Goal: Task Accomplishment & Management: Manage account settings

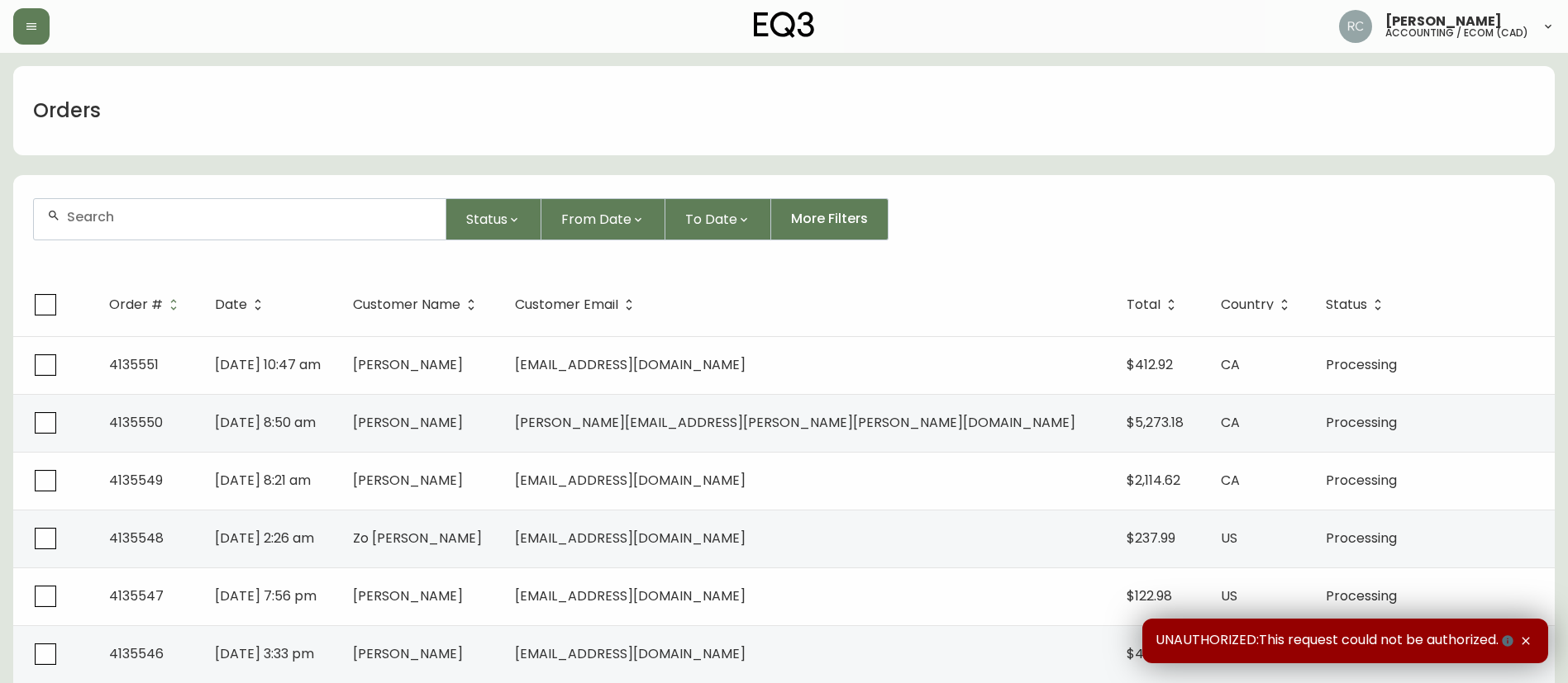
click at [319, 211] on input "text" at bounding box center [249, 216] width 365 height 16
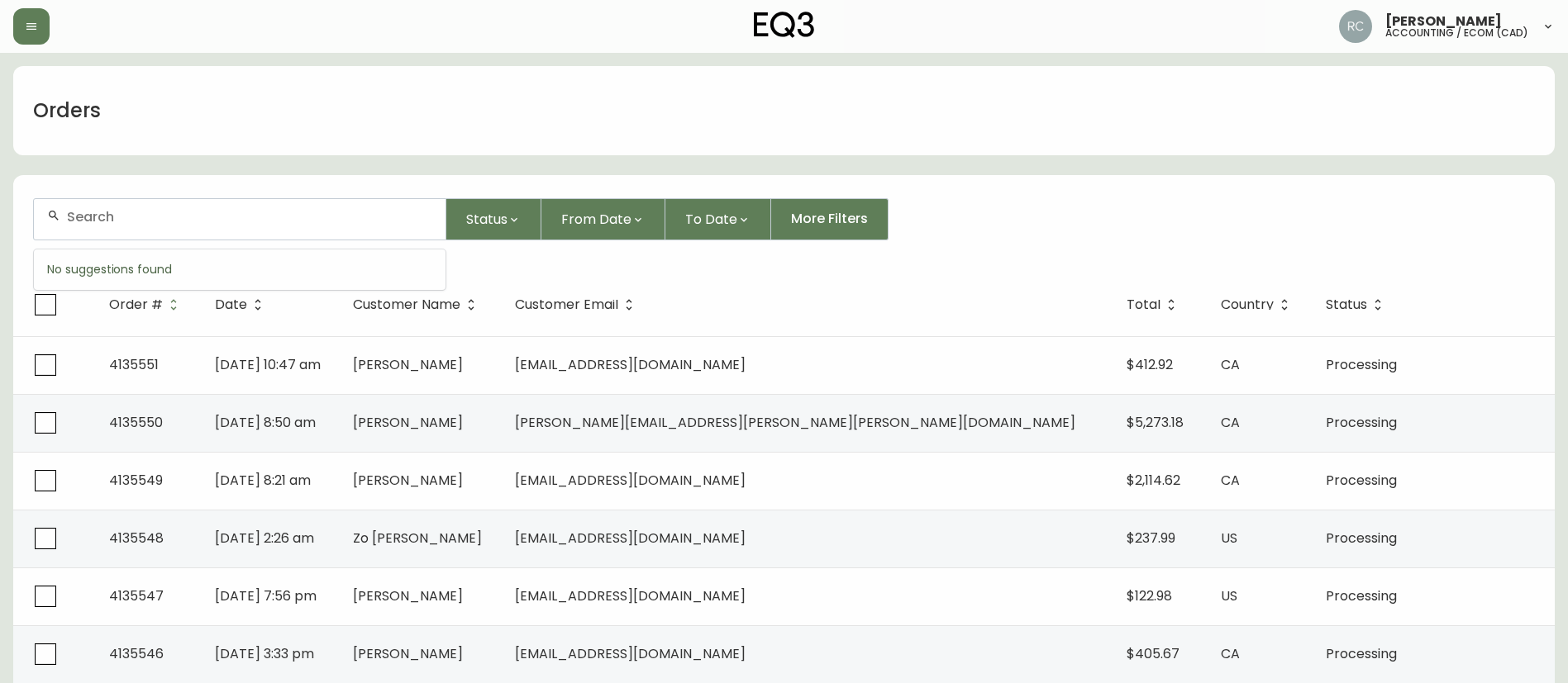
paste input "4135527"
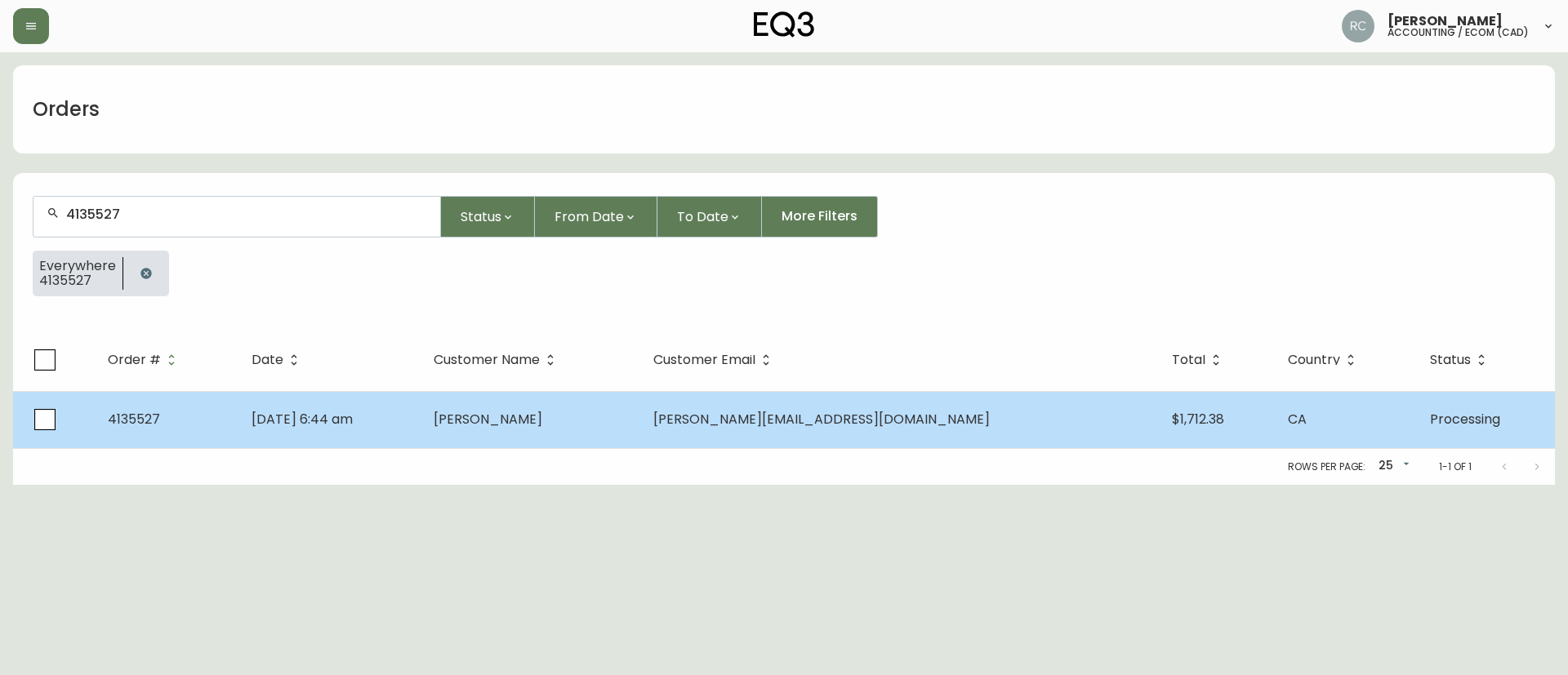
type input "4135527"
click at [538, 410] on span "[PERSON_NAME]" at bounding box center [488, 420] width 109 height 18
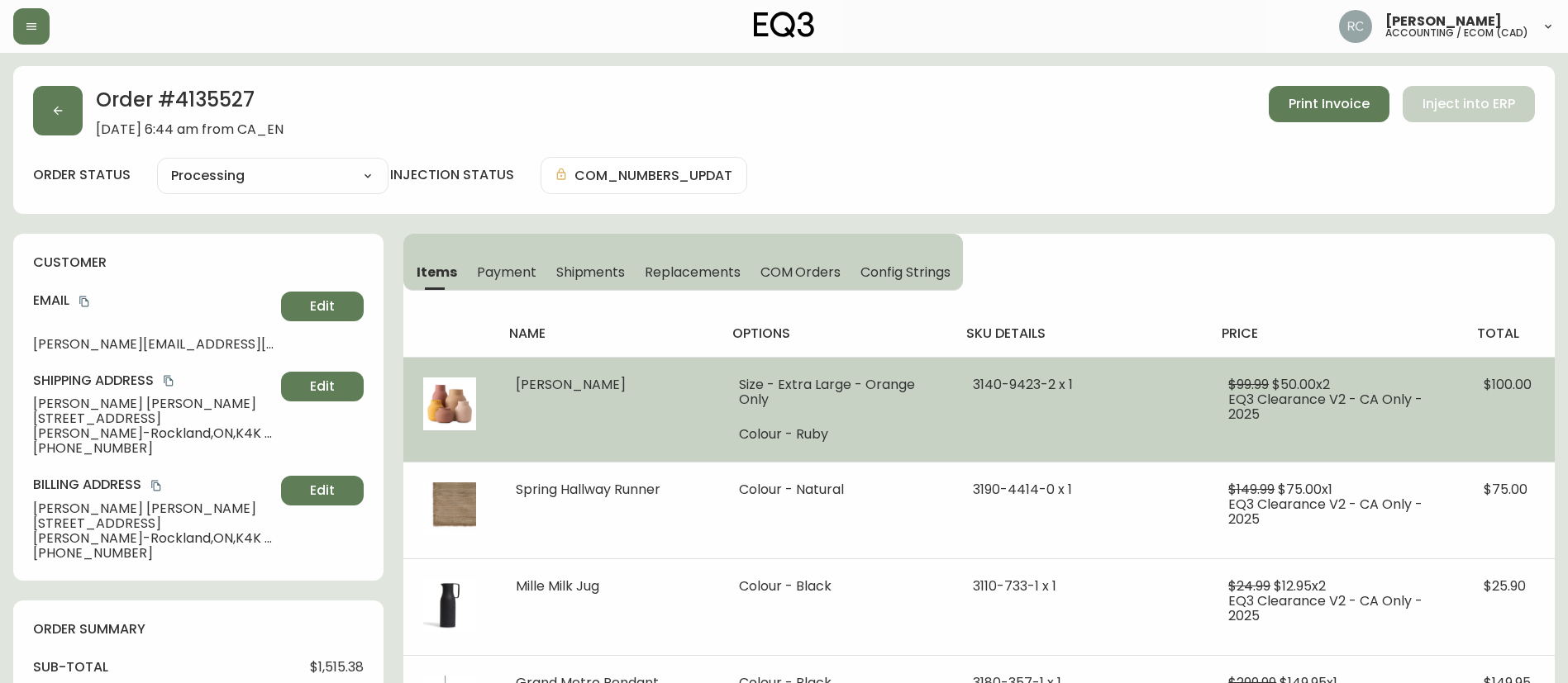
type input "Processing"
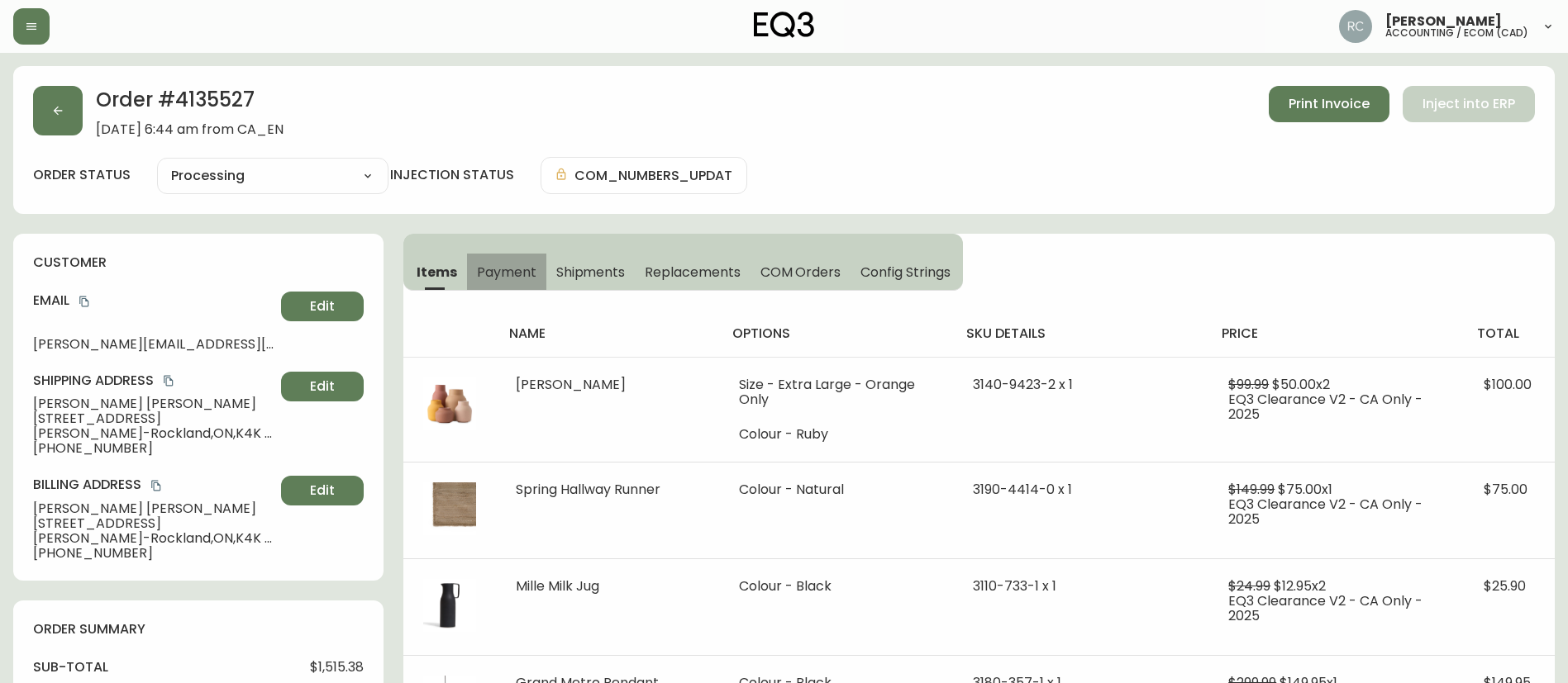
click at [530, 267] on span "Payment" at bounding box center [507, 272] width 60 height 18
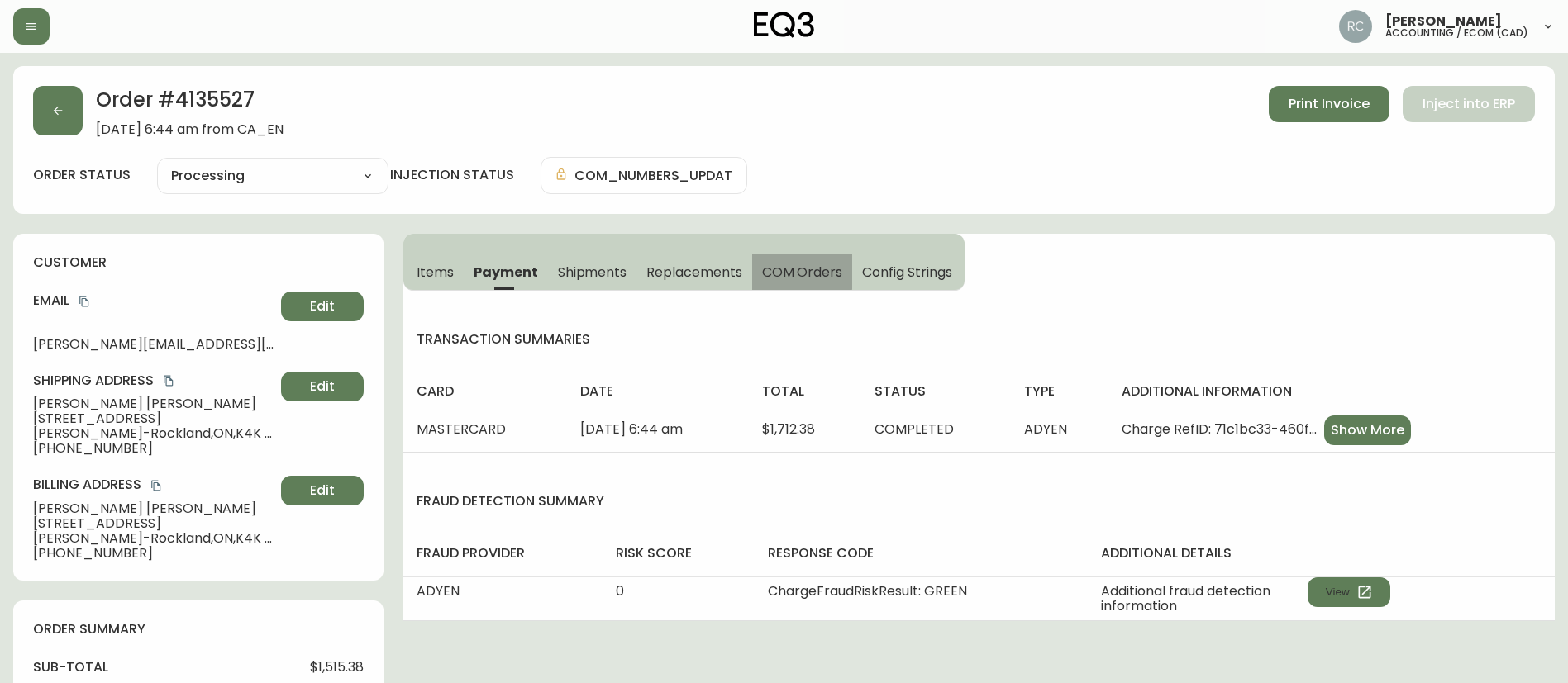
click at [793, 272] on span "COM Orders" at bounding box center [802, 272] width 81 height 18
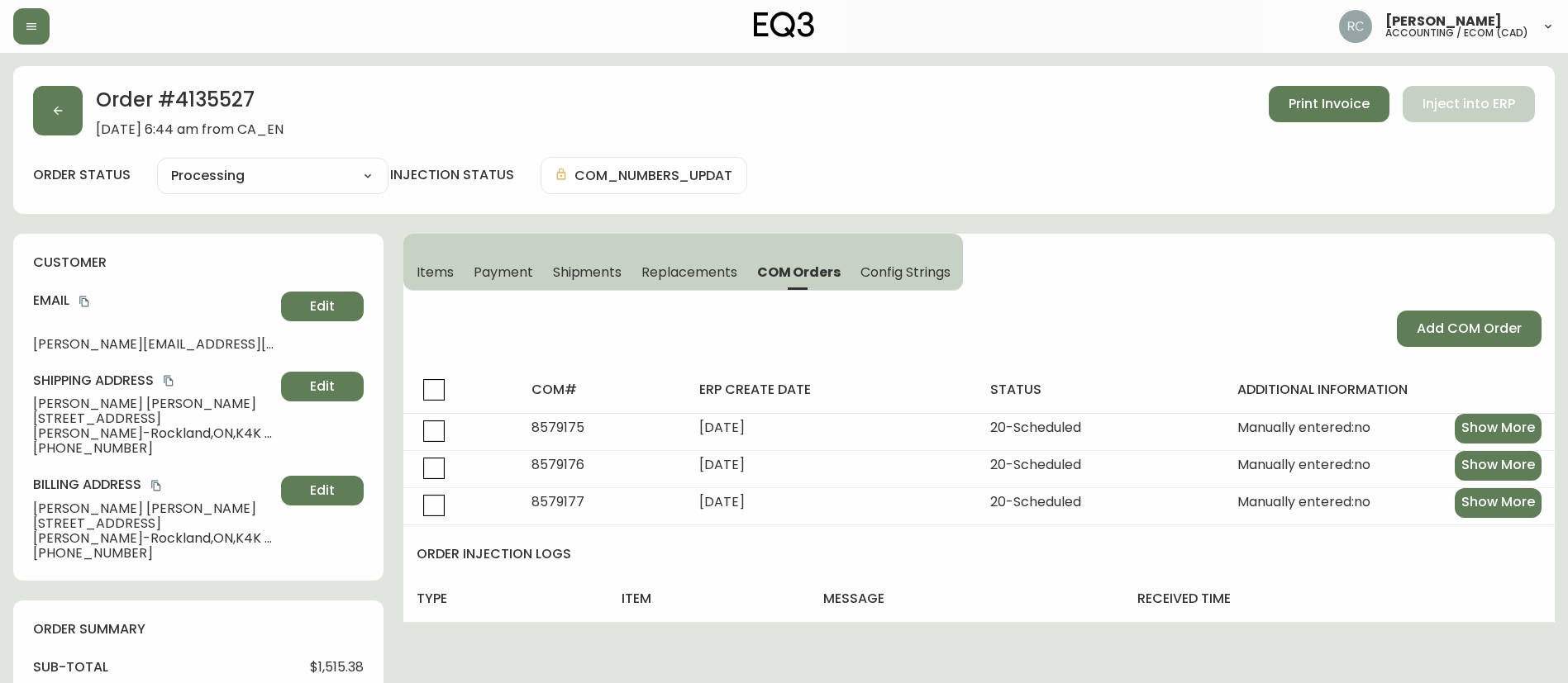
click at [420, 272] on span "Items" at bounding box center [435, 272] width 37 height 18
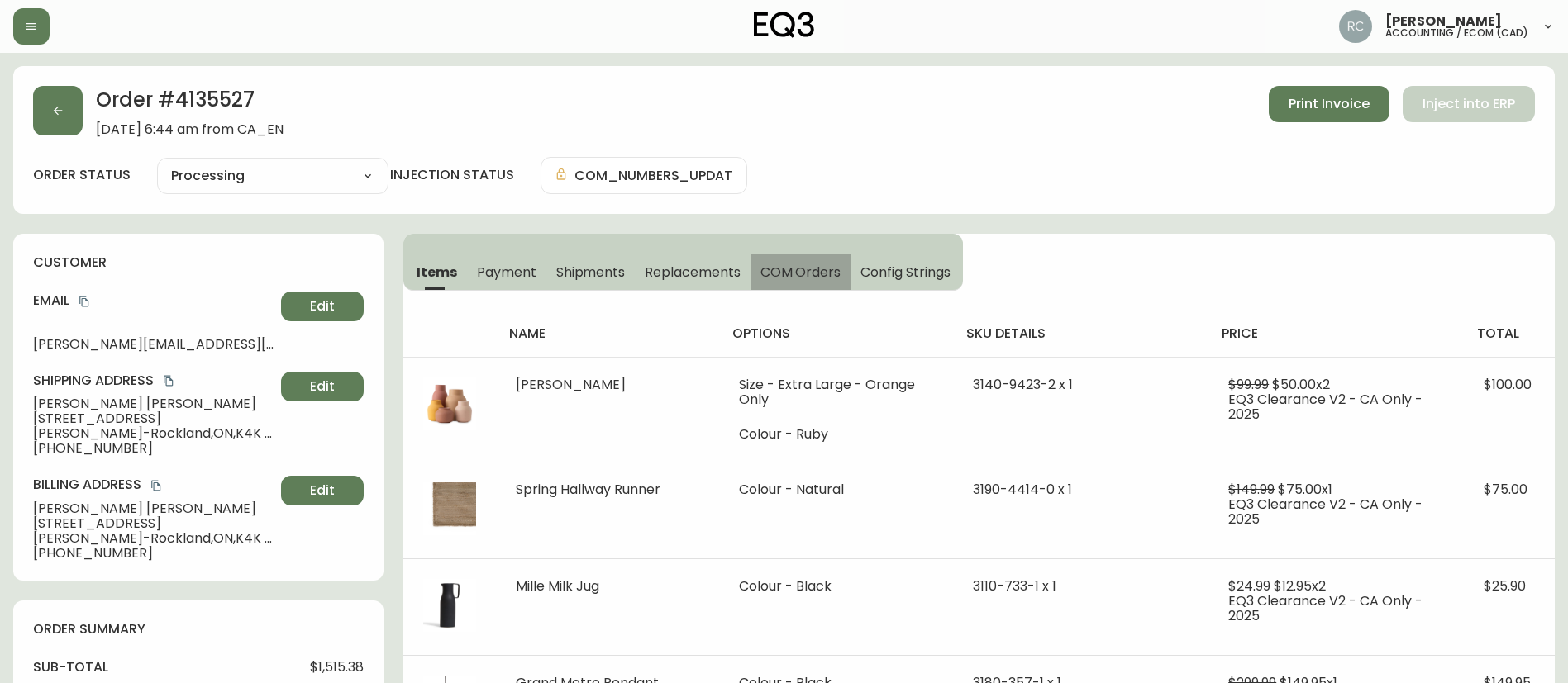
click at [805, 258] on button "COM Orders" at bounding box center [801, 272] width 101 height 36
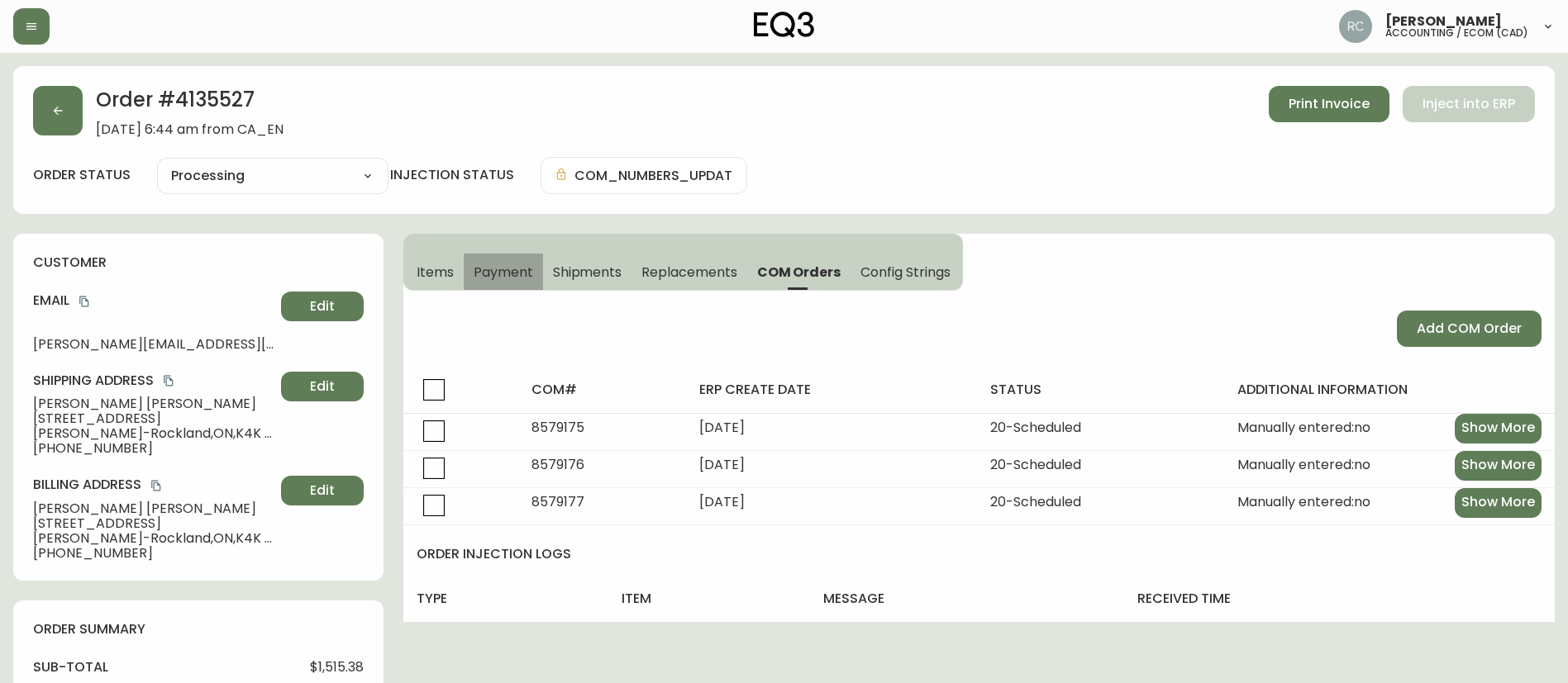
click at [470, 286] on button "Payment" at bounding box center [503, 272] width 79 height 36
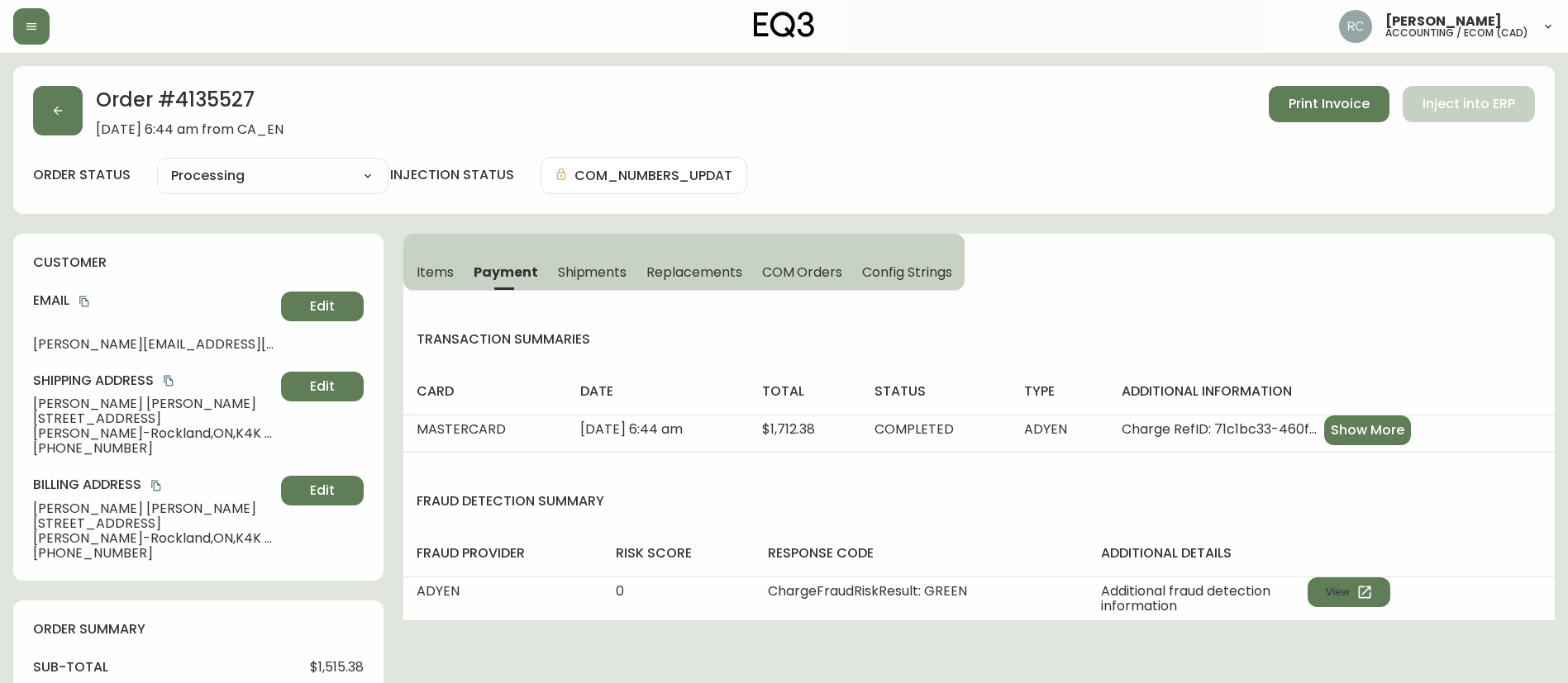
click at [431, 271] on span "Items" at bounding box center [435, 272] width 37 height 18
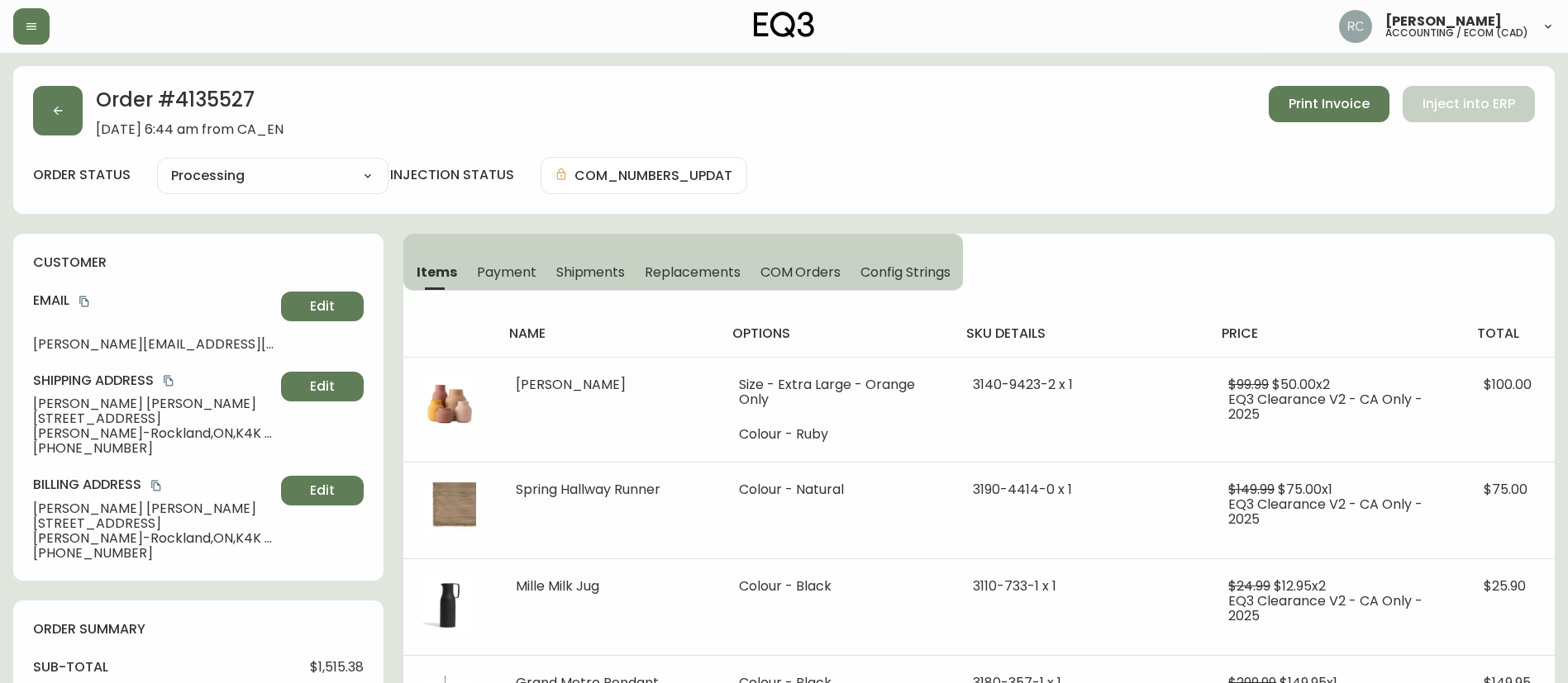
click at [310, 177] on select "Cancelled Fully Shipped Processing Partially Shipped" at bounding box center [273, 175] width 231 height 25
click at [157, 163] on select "Cancelled Fully Shipped Processing Partially Shipped" at bounding box center [273, 175] width 231 height 25
select select "PROCESSING"
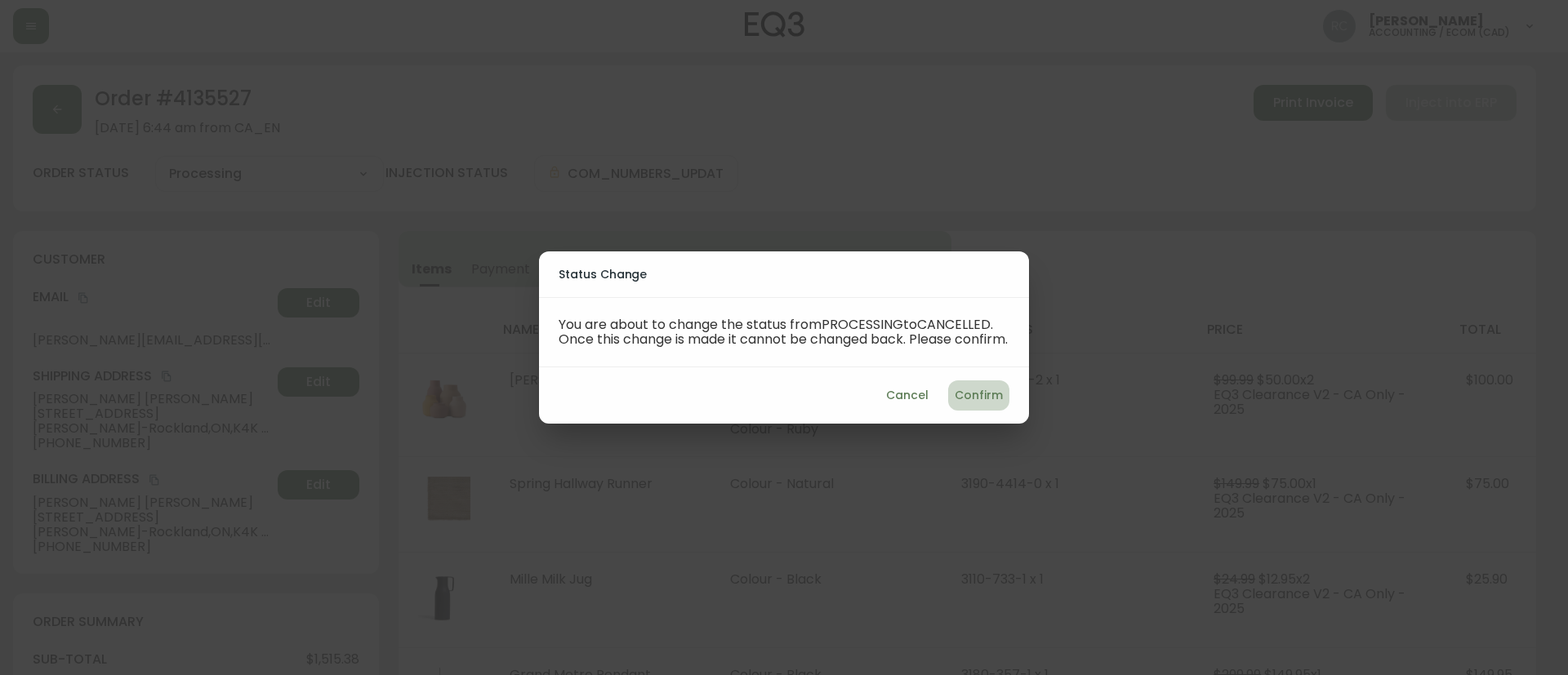
drag, startPoint x: 963, startPoint y: 406, endPoint x: 610, endPoint y: 320, distance: 363.3
click at [934, 400] on div "Cancel Confirm" at bounding box center [783, 395] width 490 height 56
click at [975, 392] on span "Confirm" at bounding box center [979, 396] width 48 height 20
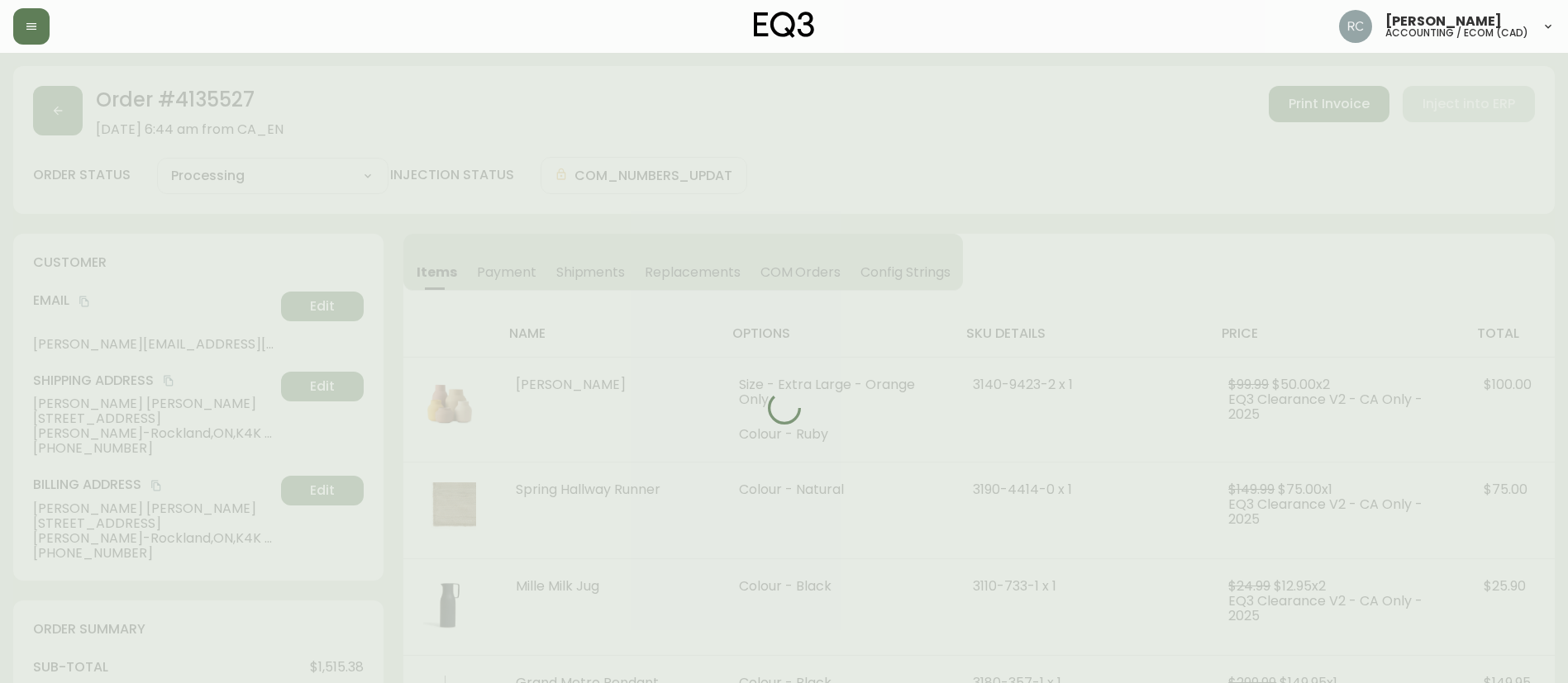
type input "Cancelled"
select select "CANCELLED"
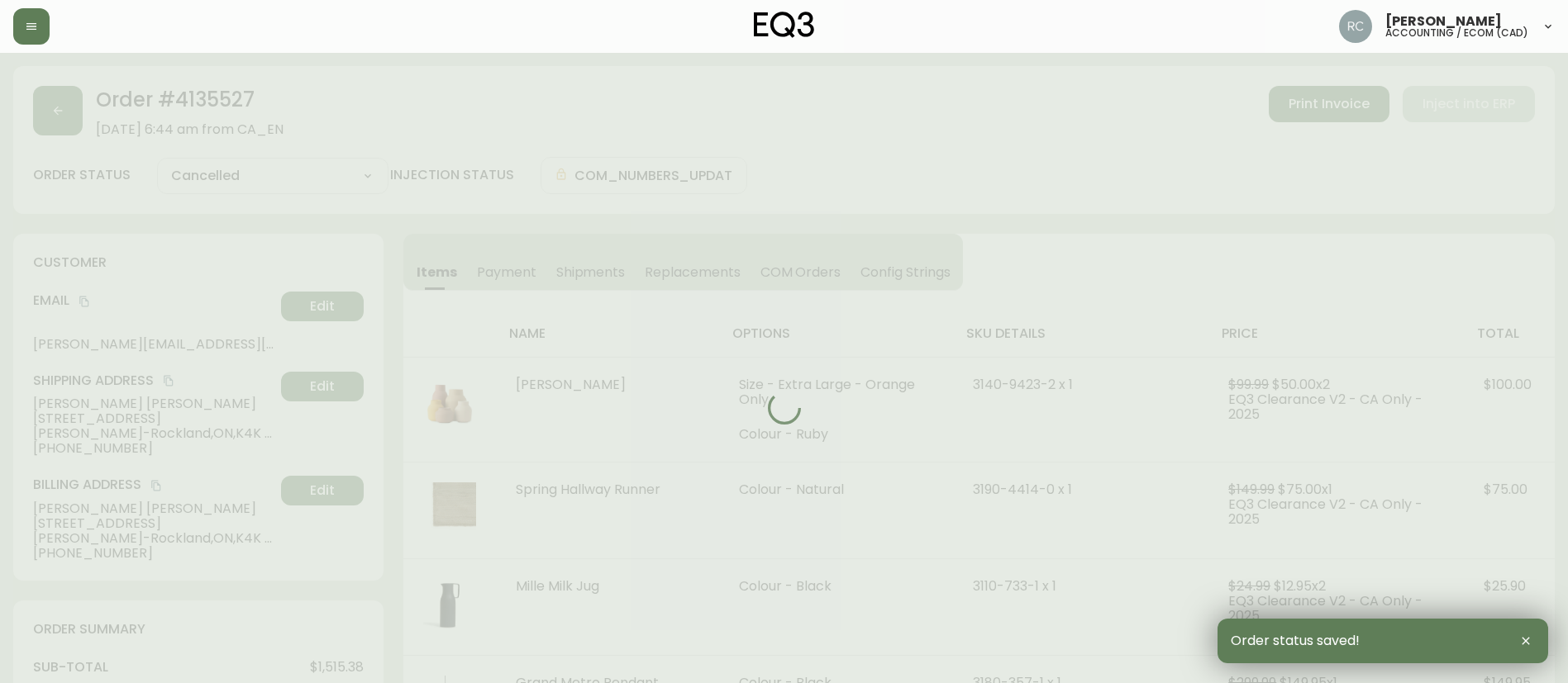
click at [497, 263] on div at bounding box center [783, 408] width 1541 height 683
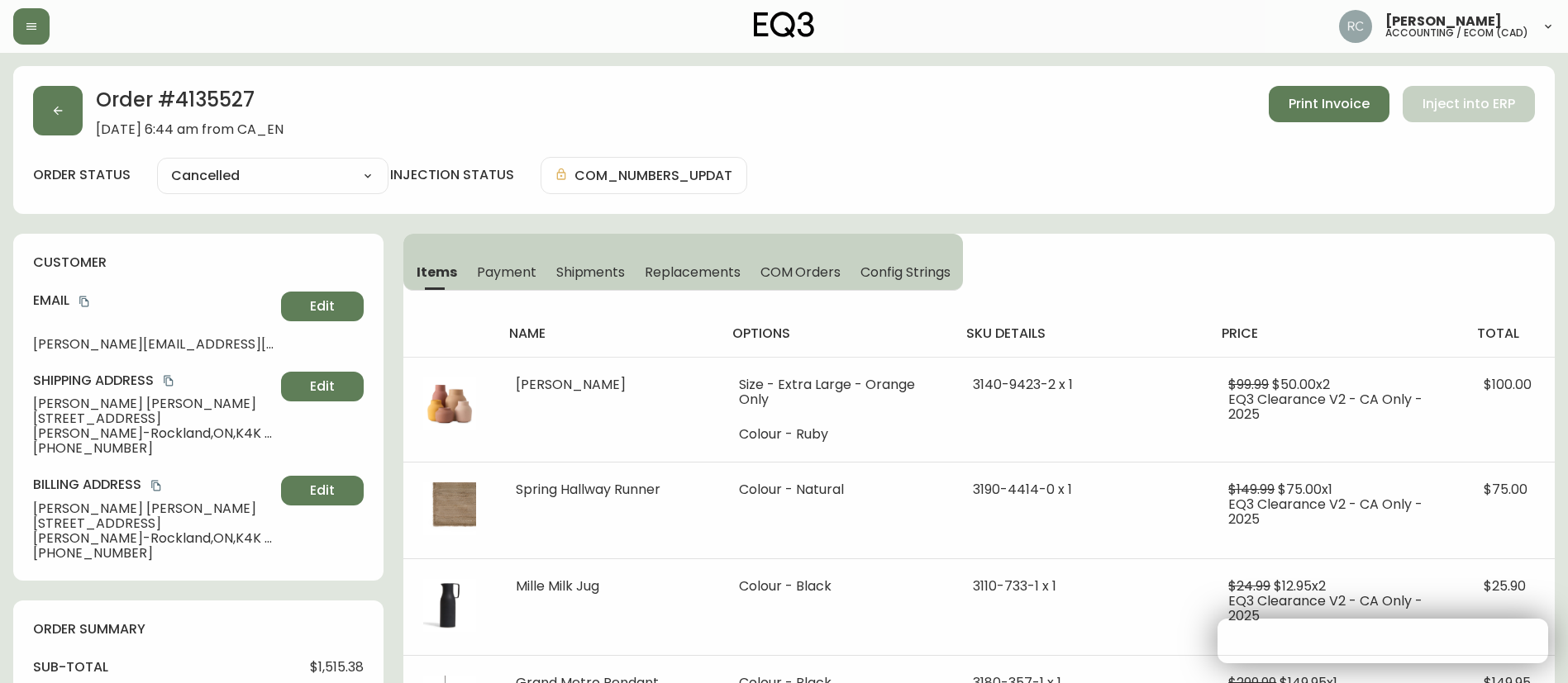
click at [497, 267] on span "Payment" at bounding box center [507, 272] width 60 height 18
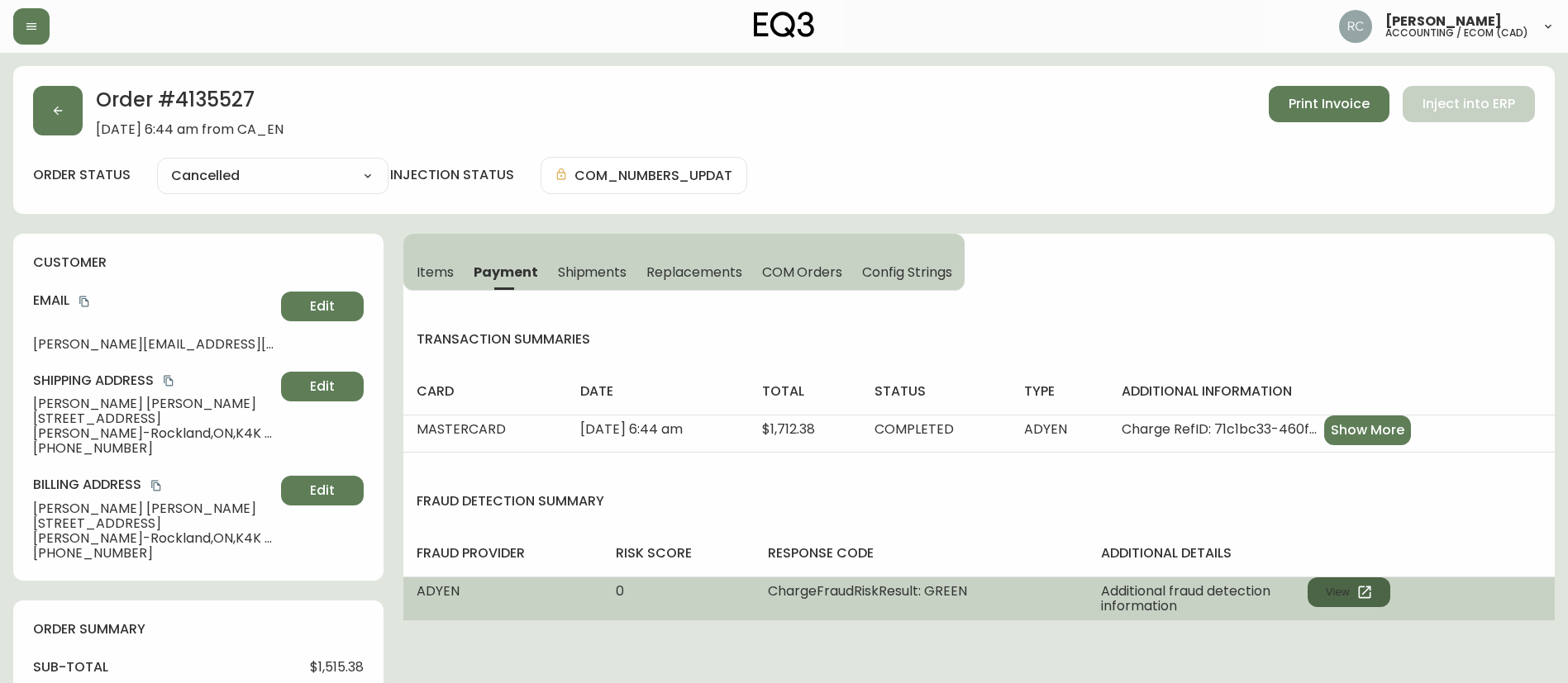
click at [1353, 597] on button "View" at bounding box center [1349, 592] width 83 height 30
